Goal: Task Accomplishment & Management: Use online tool/utility

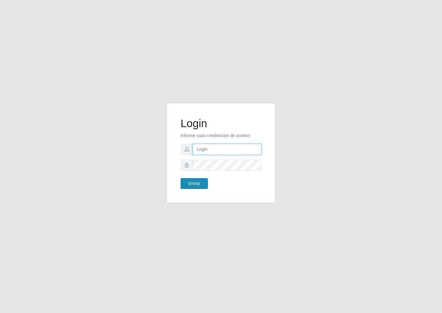
type input "janaina@iwof"
click at [202, 185] on button "Entrar" at bounding box center [194, 183] width 27 height 11
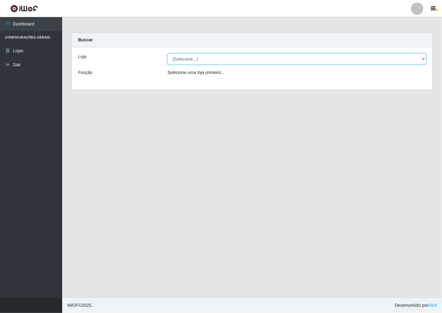
click at [423, 60] on select "[Selecione...] Minimercado Filezão" at bounding box center [297, 59] width 259 height 11
select select "204"
click at [168, 54] on select "[Selecione...] Minimercado Filezão" at bounding box center [297, 59] width 259 height 11
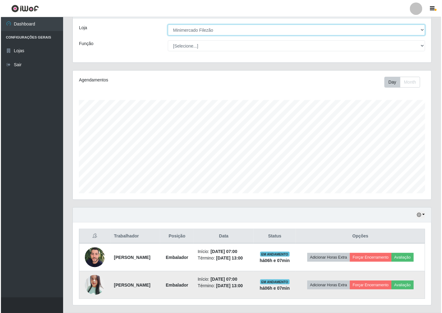
scroll to position [44, 0]
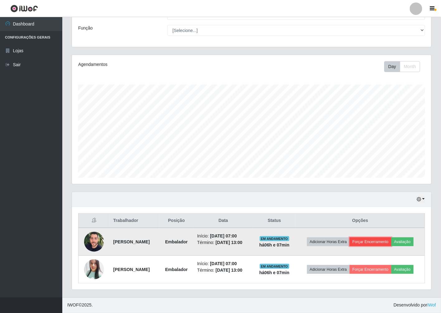
click at [369, 245] on button "Forçar Encerramento" at bounding box center [370, 242] width 42 height 9
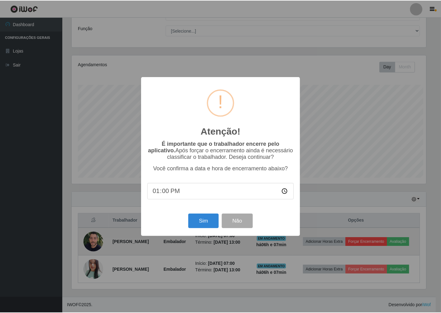
scroll to position [129, 355]
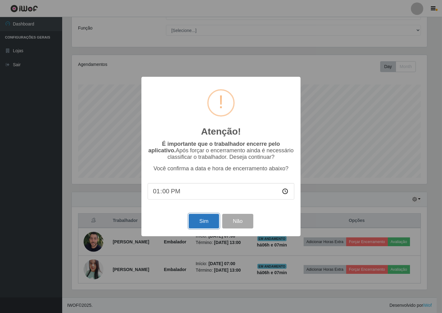
click at [207, 229] on button "Sim" at bounding box center [204, 221] width 30 height 15
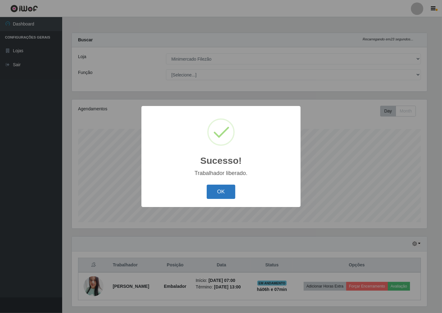
click at [228, 193] on button "OK" at bounding box center [221, 192] width 29 height 15
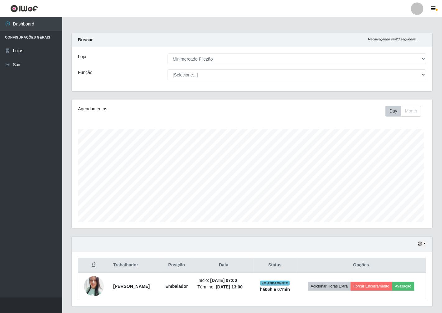
scroll to position [129, 359]
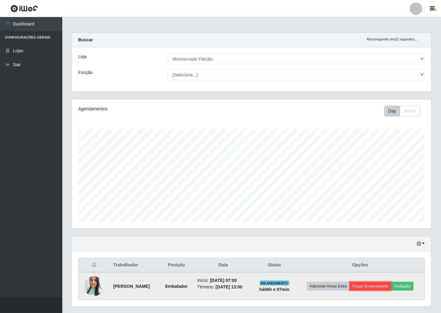
click at [374, 288] on button "Forçar Encerramento" at bounding box center [370, 286] width 42 height 9
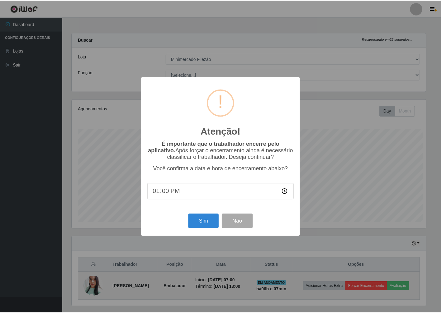
scroll to position [129, 355]
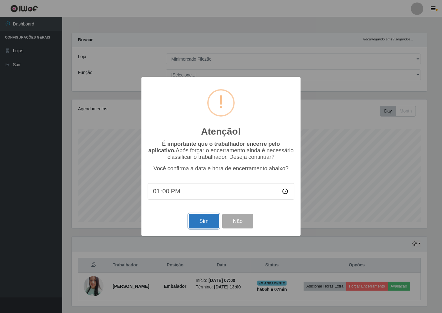
click at [218, 228] on button "Sim" at bounding box center [204, 221] width 30 height 15
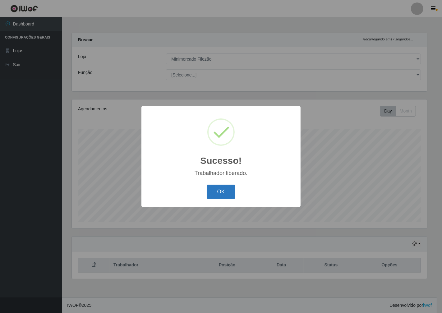
click at [221, 196] on button "OK" at bounding box center [221, 192] width 29 height 15
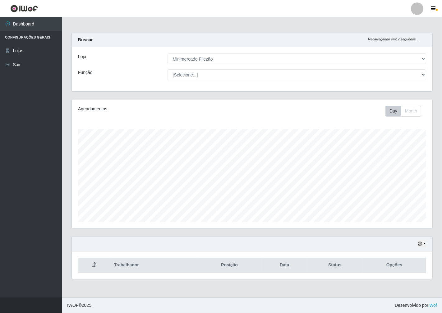
scroll to position [129, 361]
